Goal: Check status: Check status

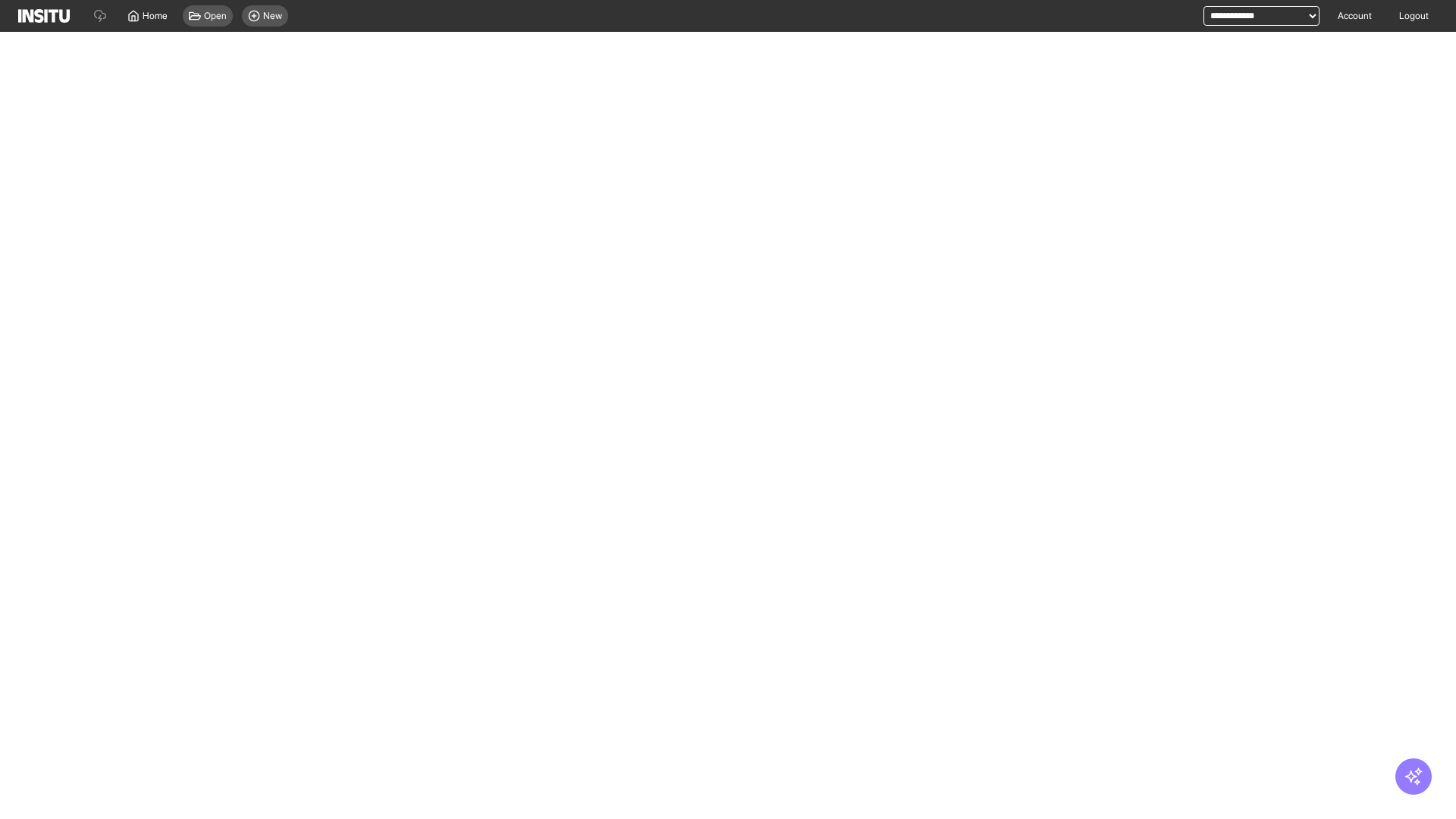
select select "**"
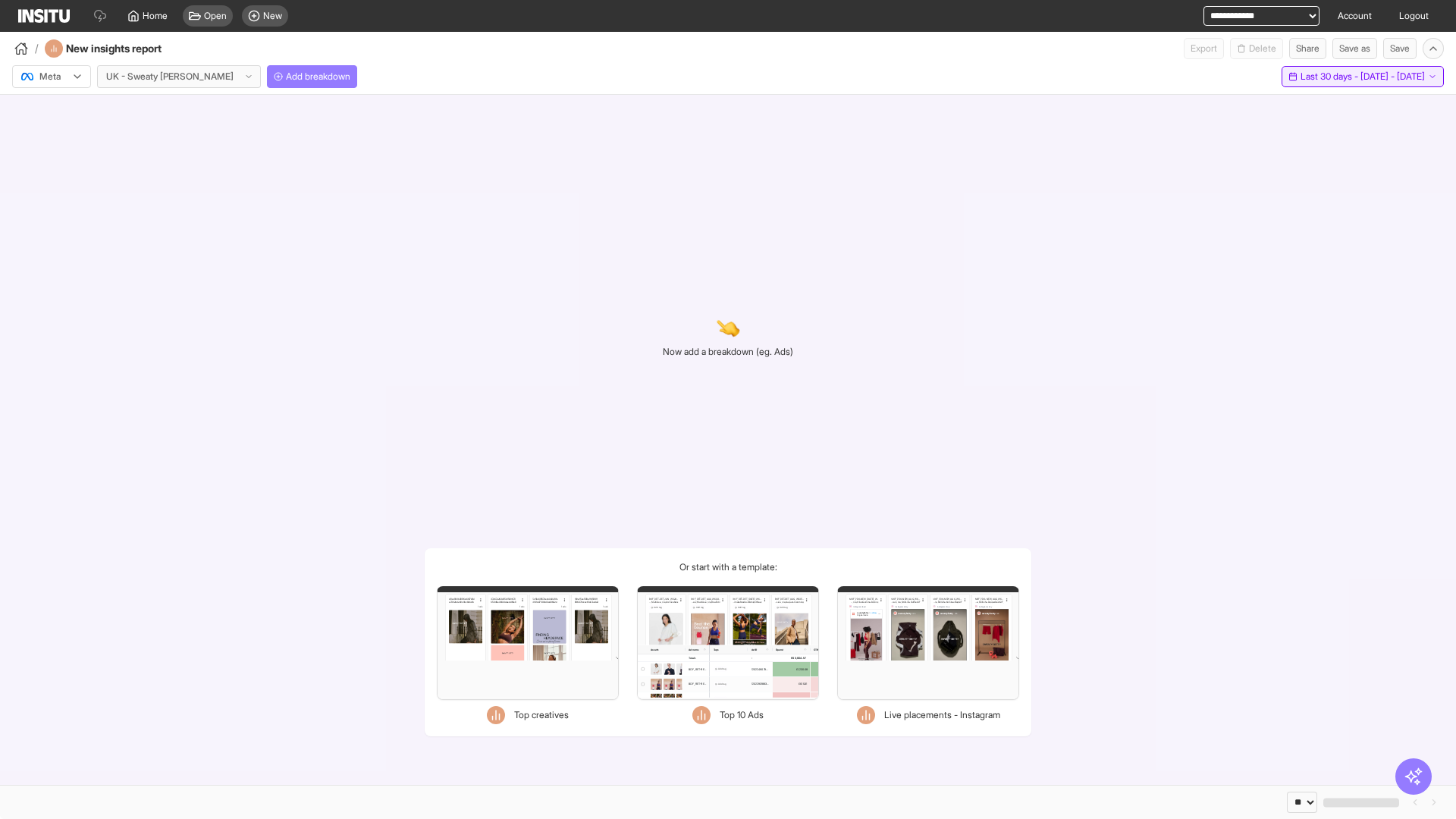
click at [1341, 77] on span "Last 30 days - [DATE] - [DATE]" at bounding box center [1363, 77] width 124 height 12
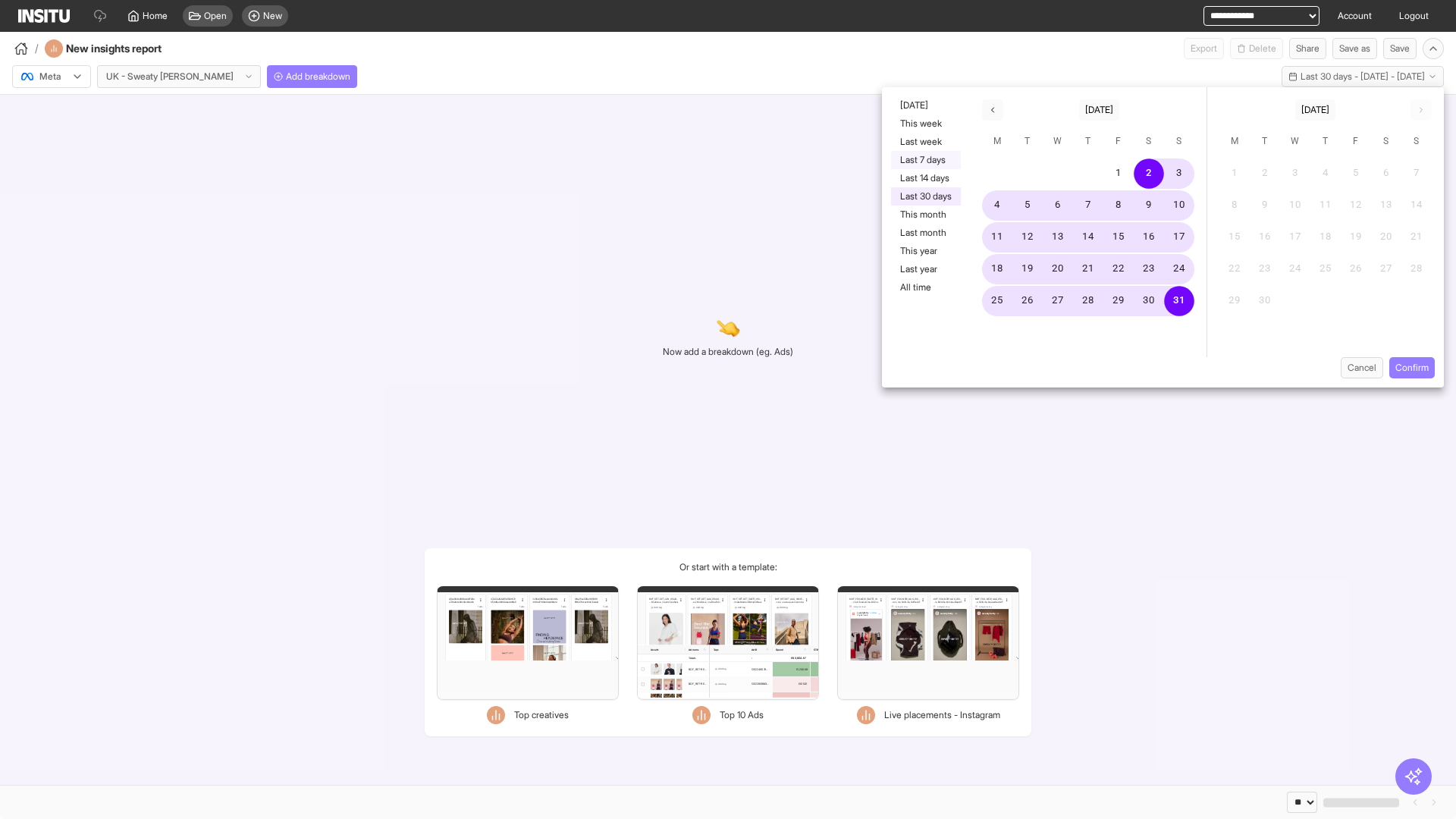
click at [925, 160] on button "Last 7 days" at bounding box center [926, 160] width 70 height 18
